Goal: Information Seeking & Learning: Learn about a topic

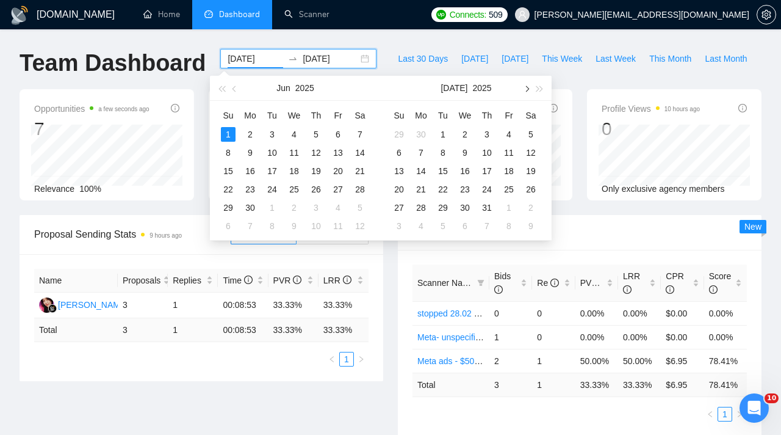
click at [527, 89] on span "button" at bounding box center [526, 88] width 6 height 6
type input "[DATE]"
click at [422, 134] on div "1" at bounding box center [421, 134] width 15 height 15
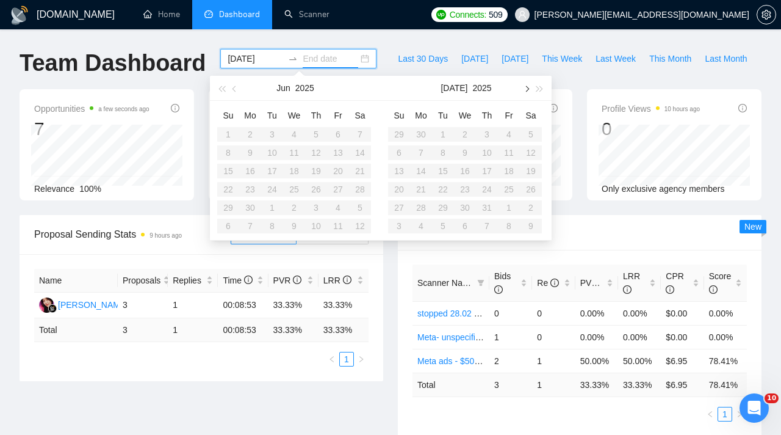
click at [528, 87] on span "button" at bounding box center [526, 88] width 6 height 6
type input "[DATE]"
click at [427, 149] on div "8" at bounding box center [421, 152] width 15 height 15
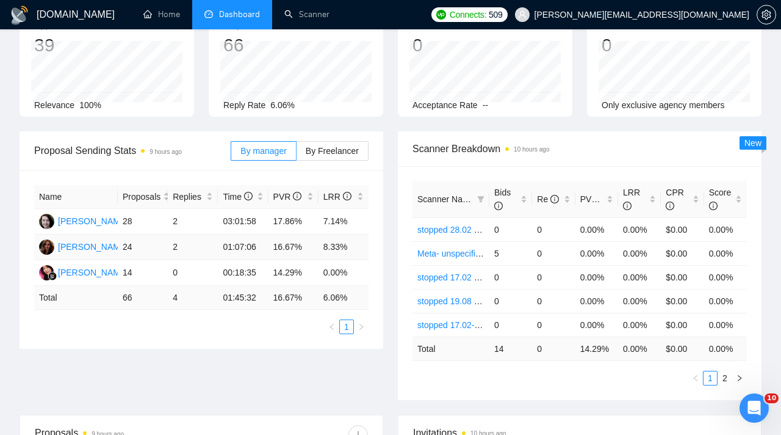
scroll to position [110, 0]
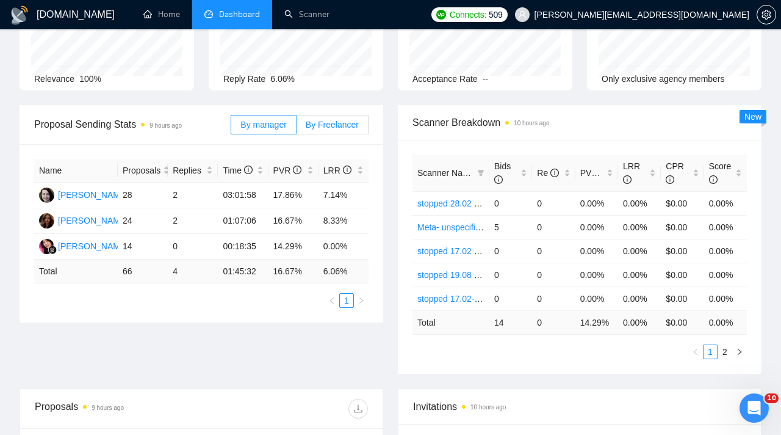
click at [318, 123] on span "By Freelancer" at bounding box center [332, 125] width 53 height 10
click at [297, 128] on input "By Freelancer" at bounding box center [297, 128] width 0 height 0
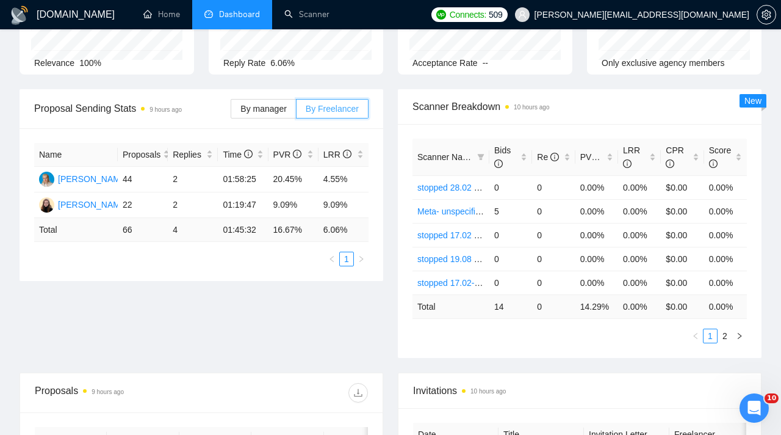
scroll to position [0, 0]
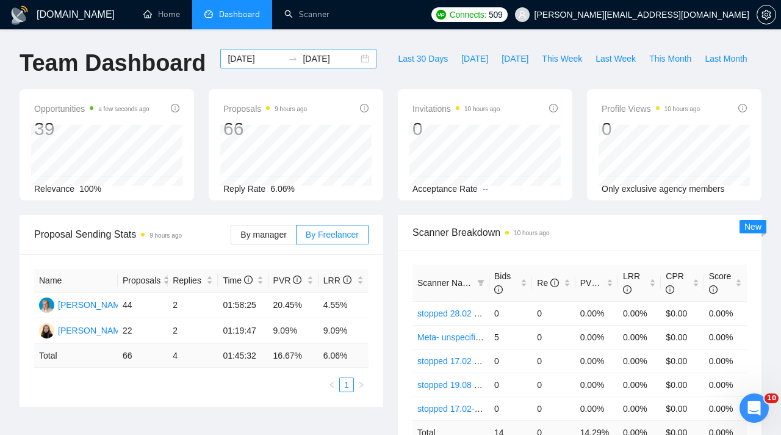
click at [259, 62] on input "[DATE]" at bounding box center [256, 58] width 56 height 13
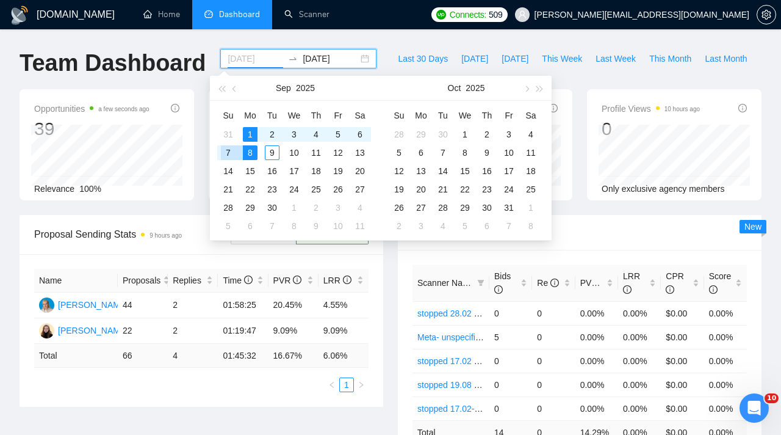
click at [234, 151] on div "7" at bounding box center [228, 152] width 15 height 15
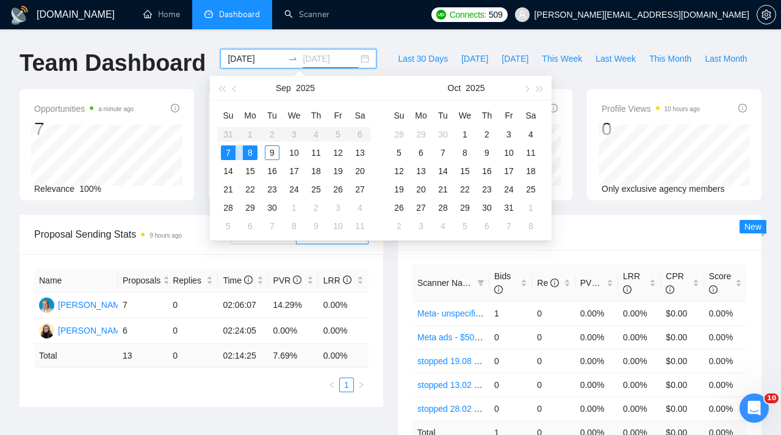
click at [248, 152] on div "8" at bounding box center [250, 152] width 15 height 15
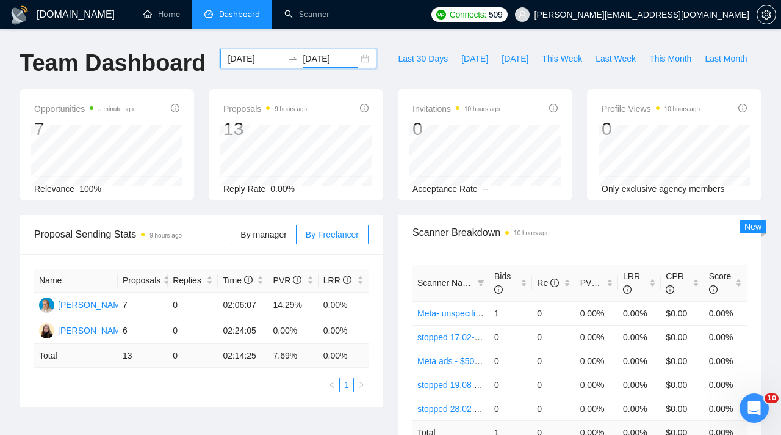
click at [265, 52] on input "[DATE]" at bounding box center [256, 58] width 56 height 13
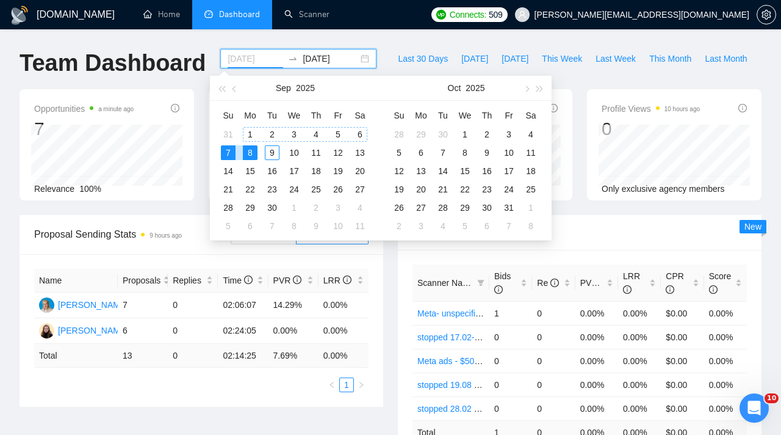
type input "[DATE]"
click at [247, 147] on div "8" at bounding box center [250, 152] width 15 height 15
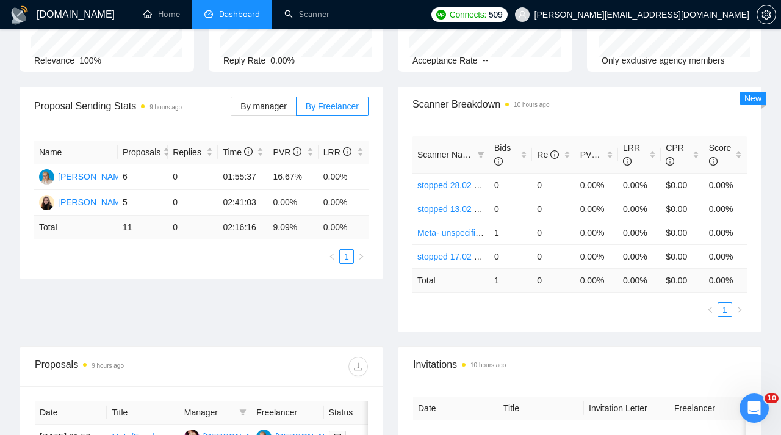
scroll to position [127, 0]
click at [339, 209] on td "0.00%" at bounding box center [344, 204] width 50 height 26
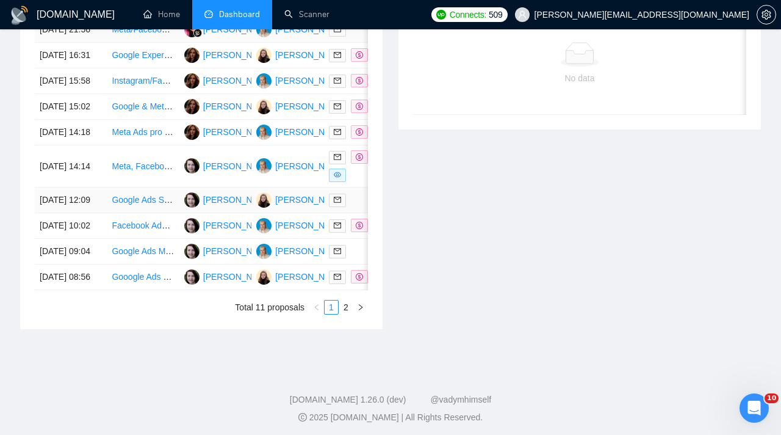
scroll to position [539, 0]
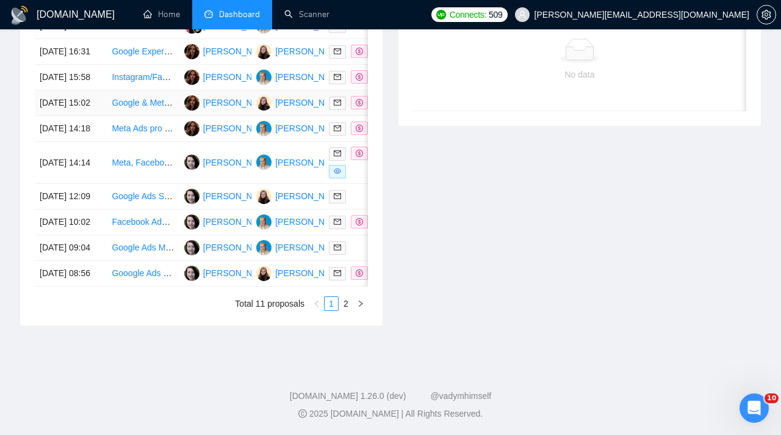
click at [341, 116] on td at bounding box center [360, 103] width 72 height 26
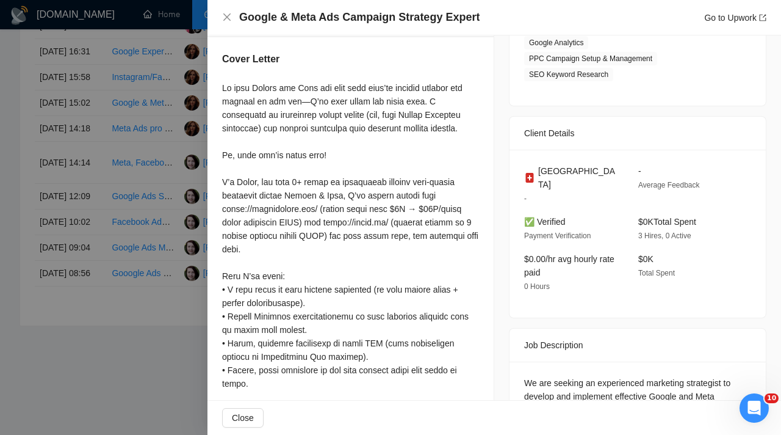
scroll to position [233, 0]
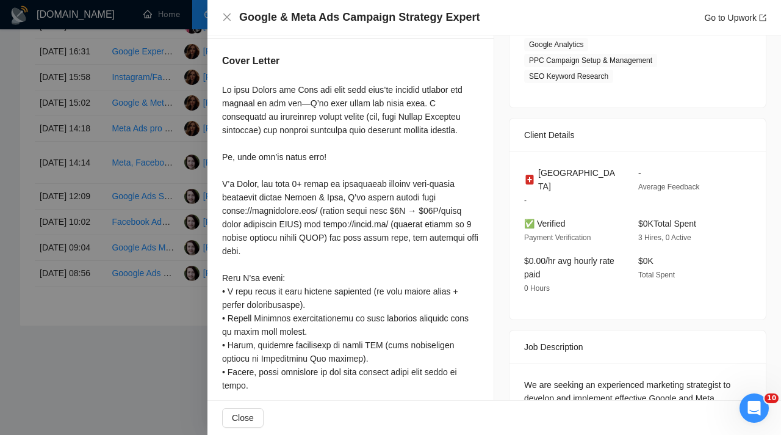
click at [181, 245] on div at bounding box center [390, 217] width 781 height 435
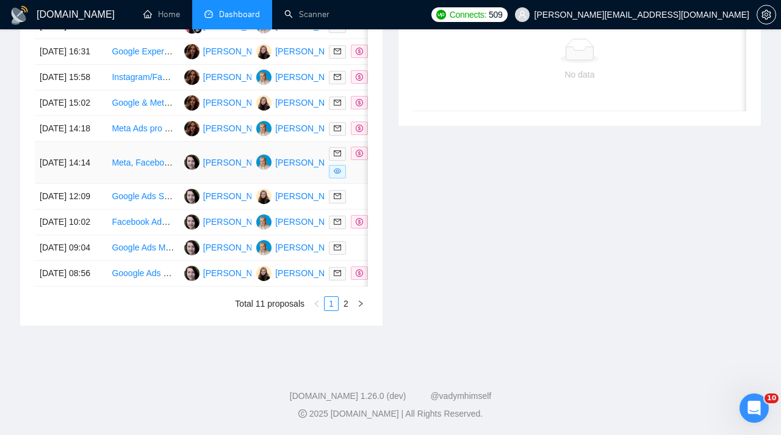
scroll to position [565, 0]
click at [331, 116] on td at bounding box center [360, 103] width 72 height 26
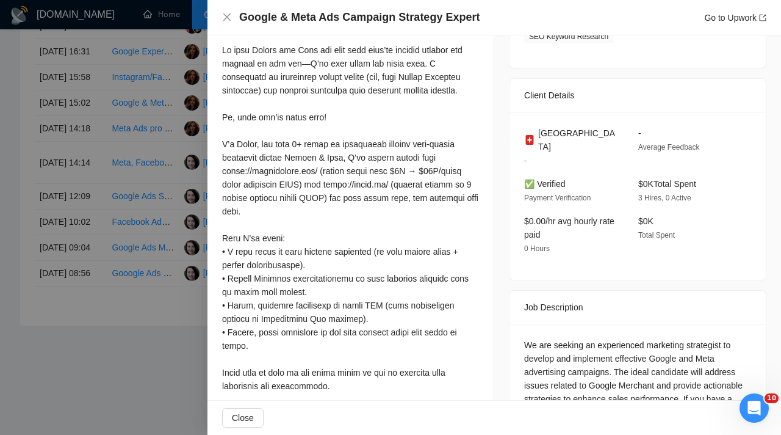
scroll to position [209, 0]
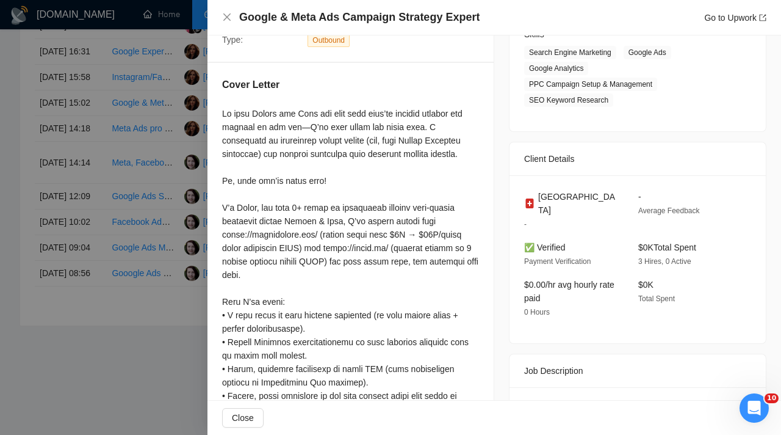
click at [170, 204] on div at bounding box center [390, 217] width 781 height 435
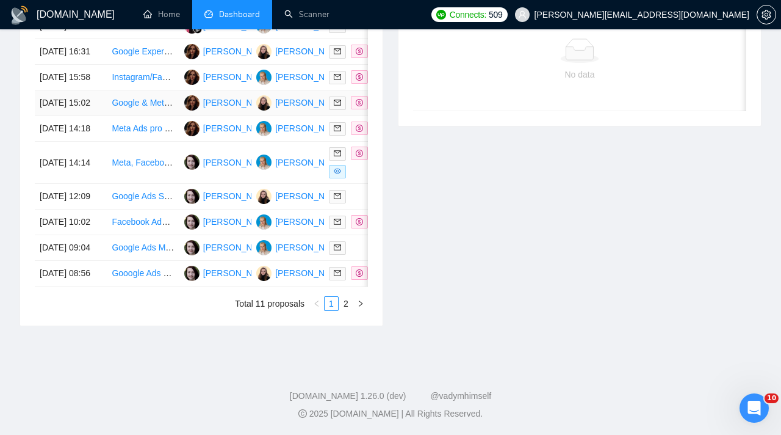
click at [353, 116] on td at bounding box center [360, 103] width 72 height 26
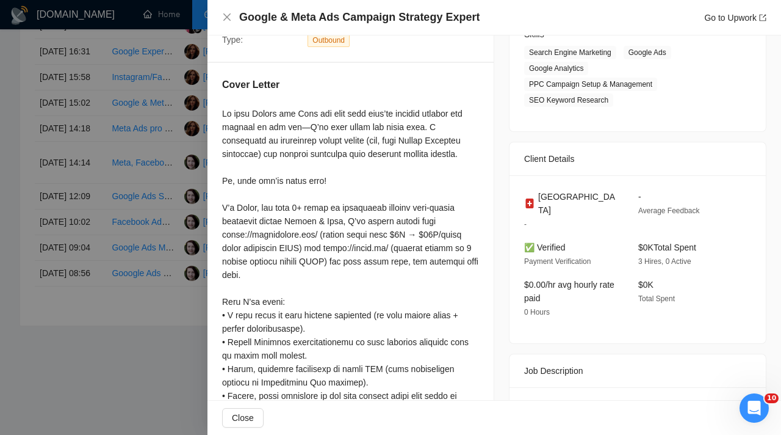
scroll to position [365, 0]
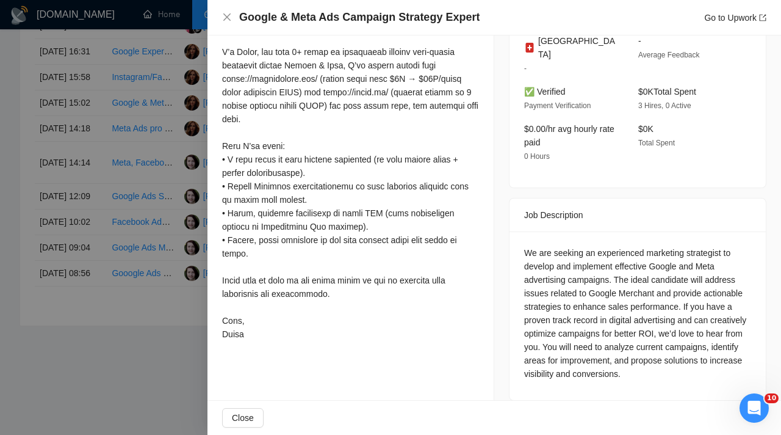
click at [179, 226] on div at bounding box center [390, 217] width 781 height 435
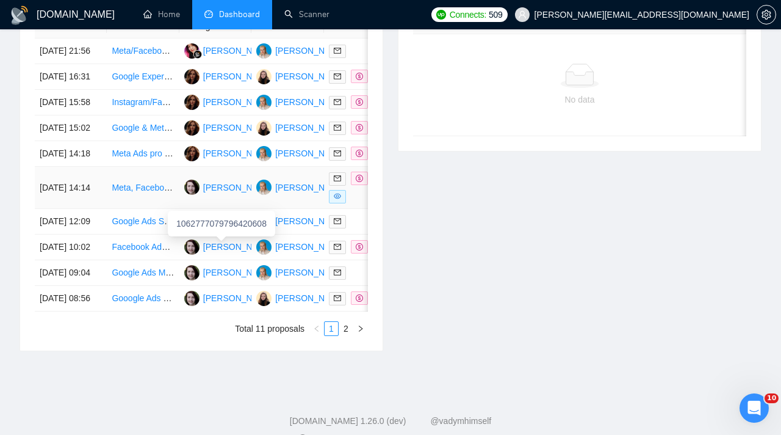
scroll to position [498, 0]
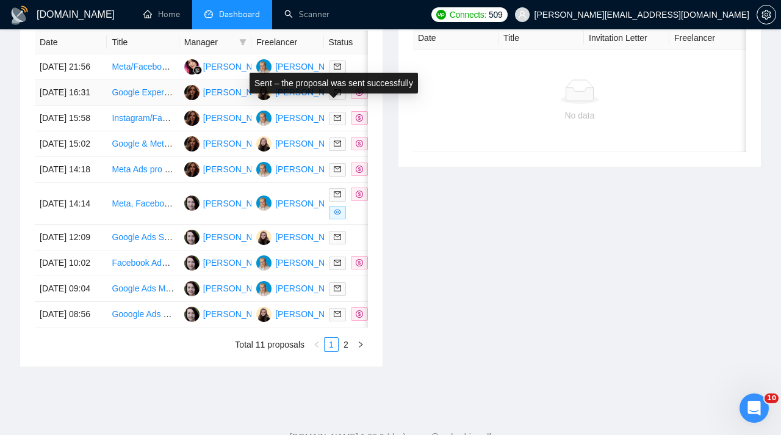
click at [325, 106] on td at bounding box center [360, 93] width 72 height 26
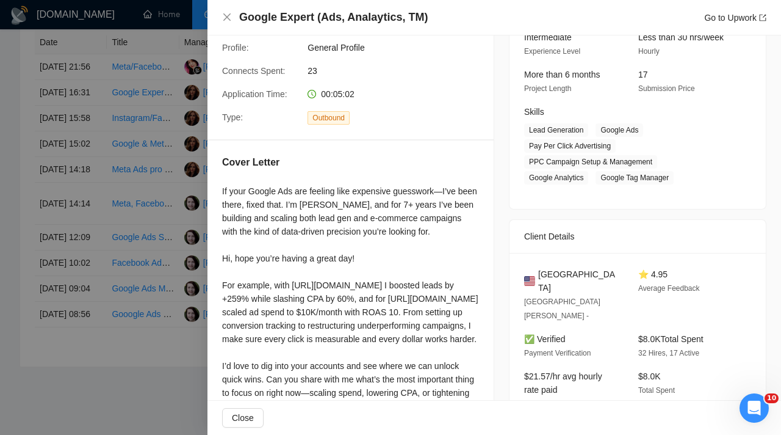
scroll to position [109, 0]
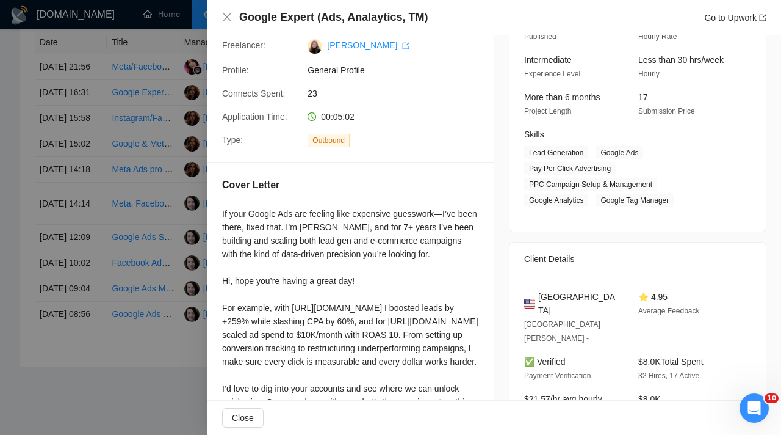
click at [161, 206] on div at bounding box center [390, 217] width 781 height 435
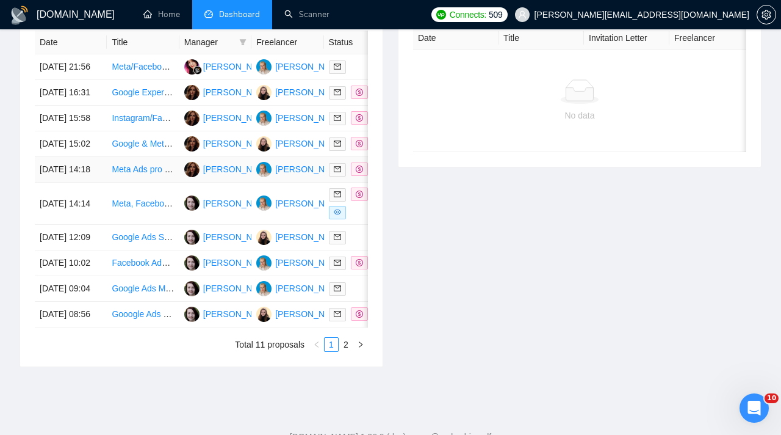
scroll to position [609, 0]
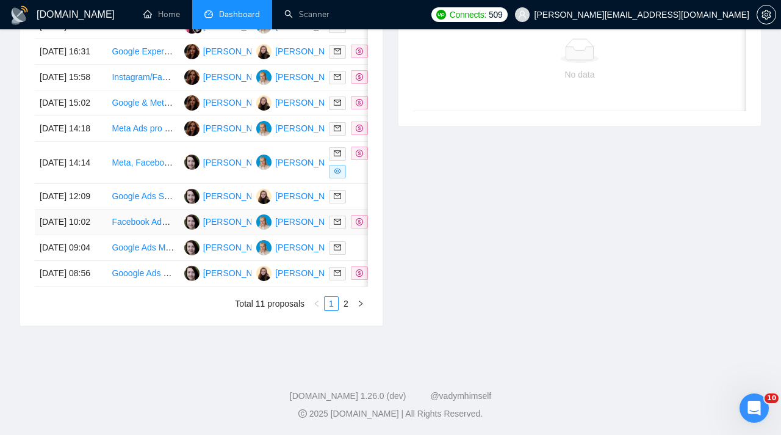
click at [359, 235] on td at bounding box center [360, 222] width 72 height 26
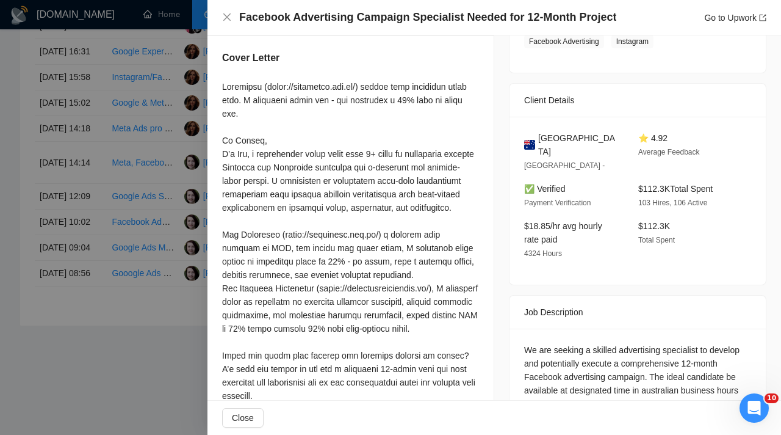
scroll to position [206, 0]
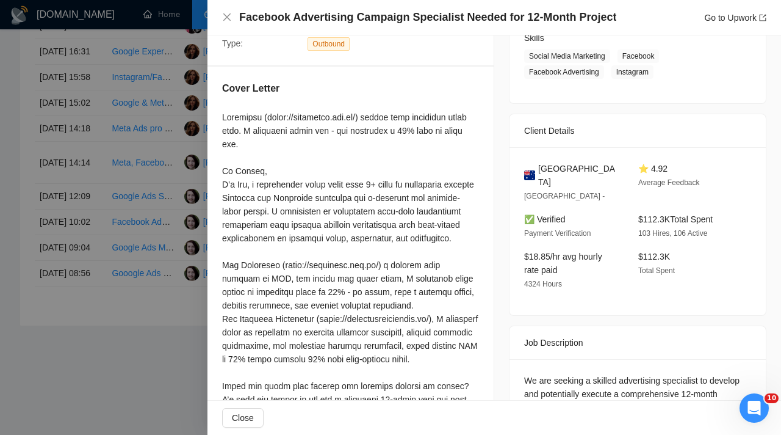
click at [151, 272] on div at bounding box center [390, 217] width 781 height 435
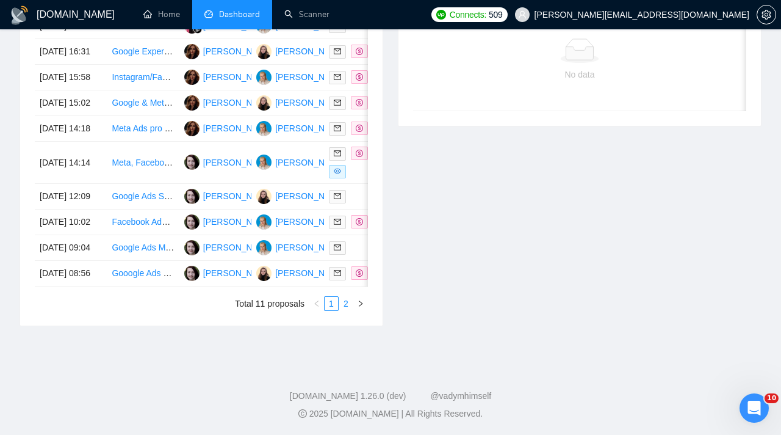
click at [347, 310] on link "2" at bounding box center [345, 303] width 13 height 13
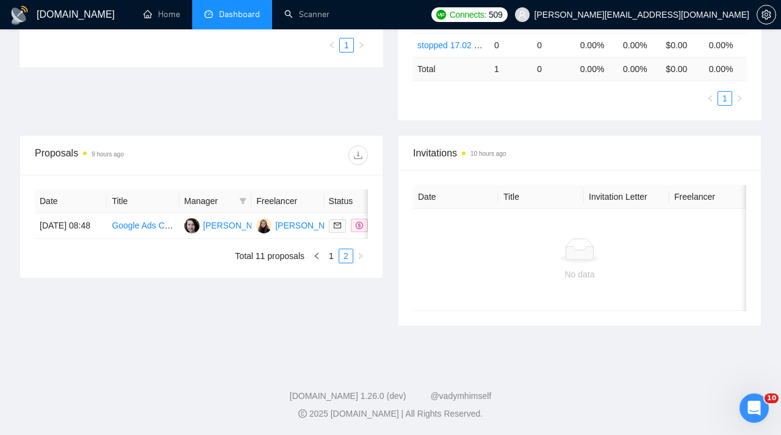
scroll to position [320, 0]
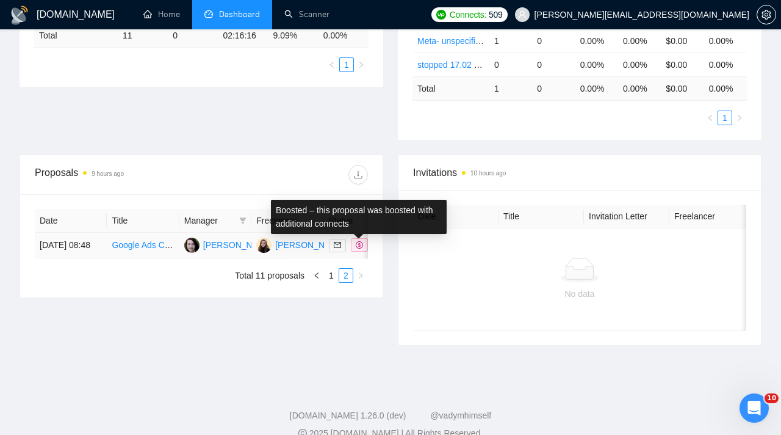
click at [350, 258] on td at bounding box center [360, 246] width 72 height 26
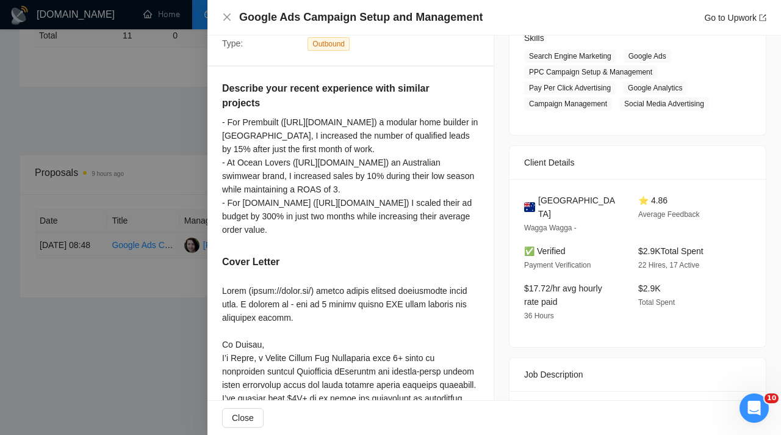
scroll to position [511, 0]
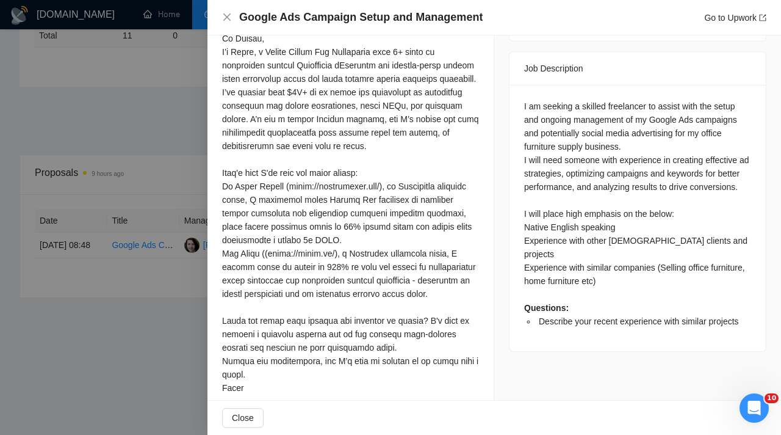
click at [208, 253] on div "Describe your recent experience with similar projects - For Prembuilt ([URL][DO…" at bounding box center [351, 87] width 286 height 653
click at [181, 253] on div at bounding box center [390, 217] width 781 height 435
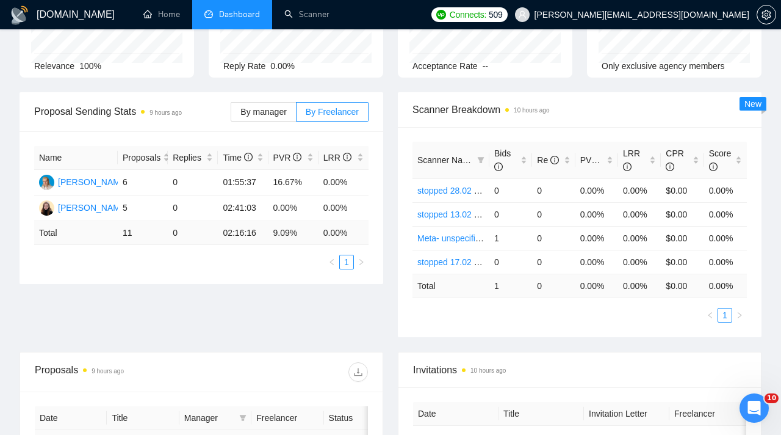
scroll to position [0, 0]
